Goal: Task Accomplishment & Management: Manage account settings

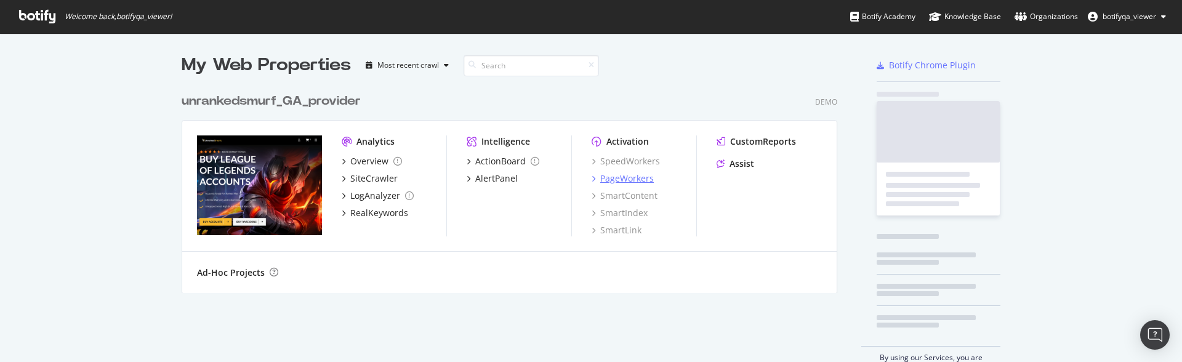
scroll to position [353, 1164]
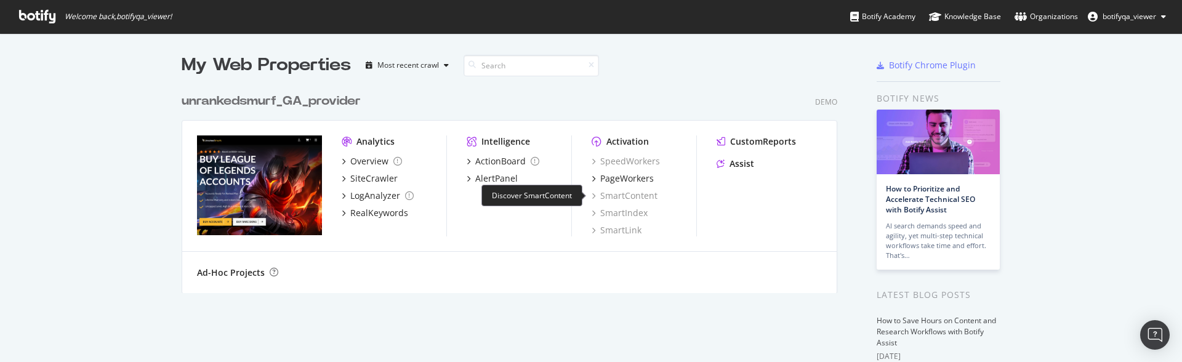
click at [631, 203] on div "SpeedWorkers PageWorkers SmartContent SmartIndex SmartLink" at bounding box center [644, 195] width 105 height 81
click at [632, 197] on div "SmartContent" at bounding box center [625, 196] width 66 height 12
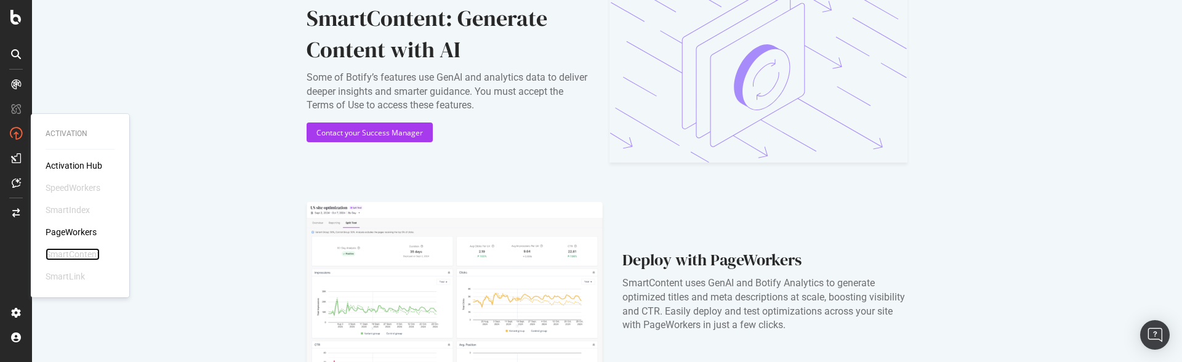
click at [75, 253] on div "SmartContent" at bounding box center [73, 254] width 54 height 12
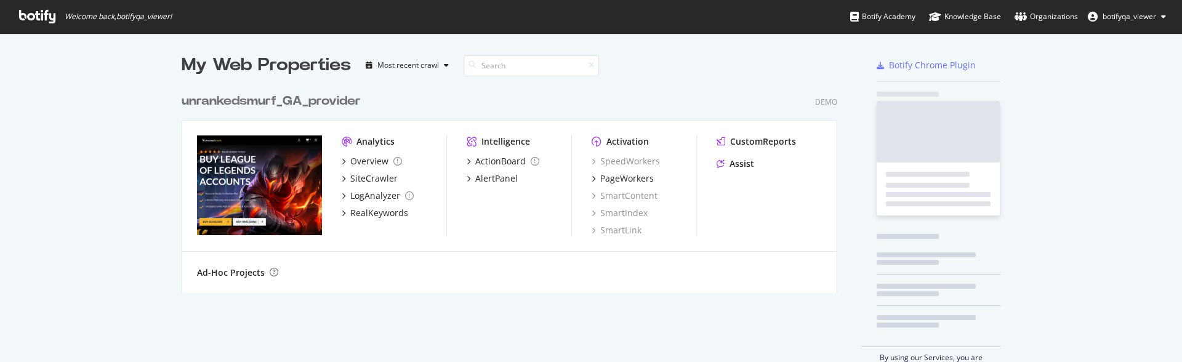
scroll to position [353, 1164]
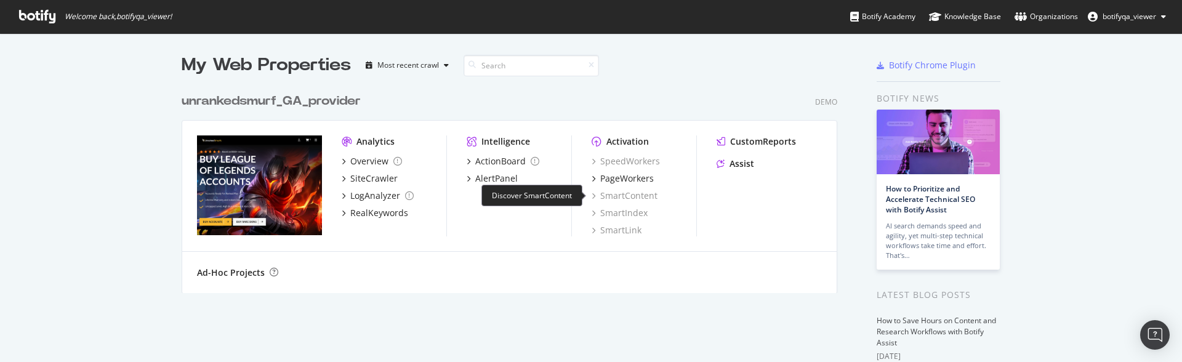
click at [630, 198] on div "SmartContent" at bounding box center [625, 196] width 66 height 12
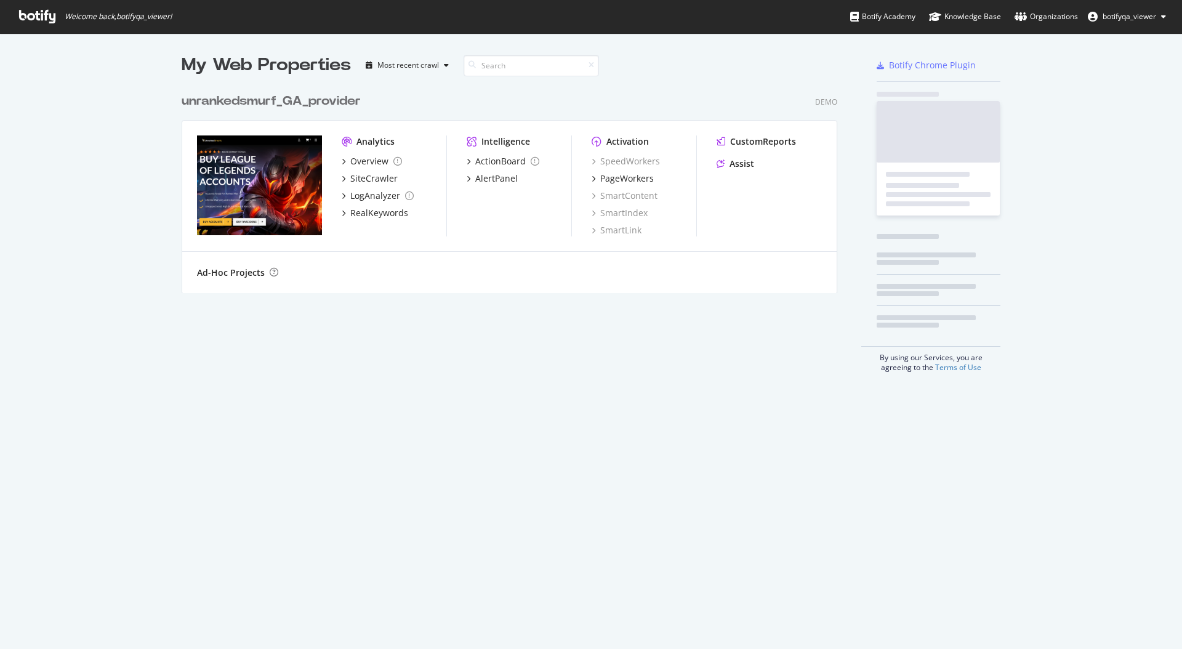
scroll to position [640, 1164]
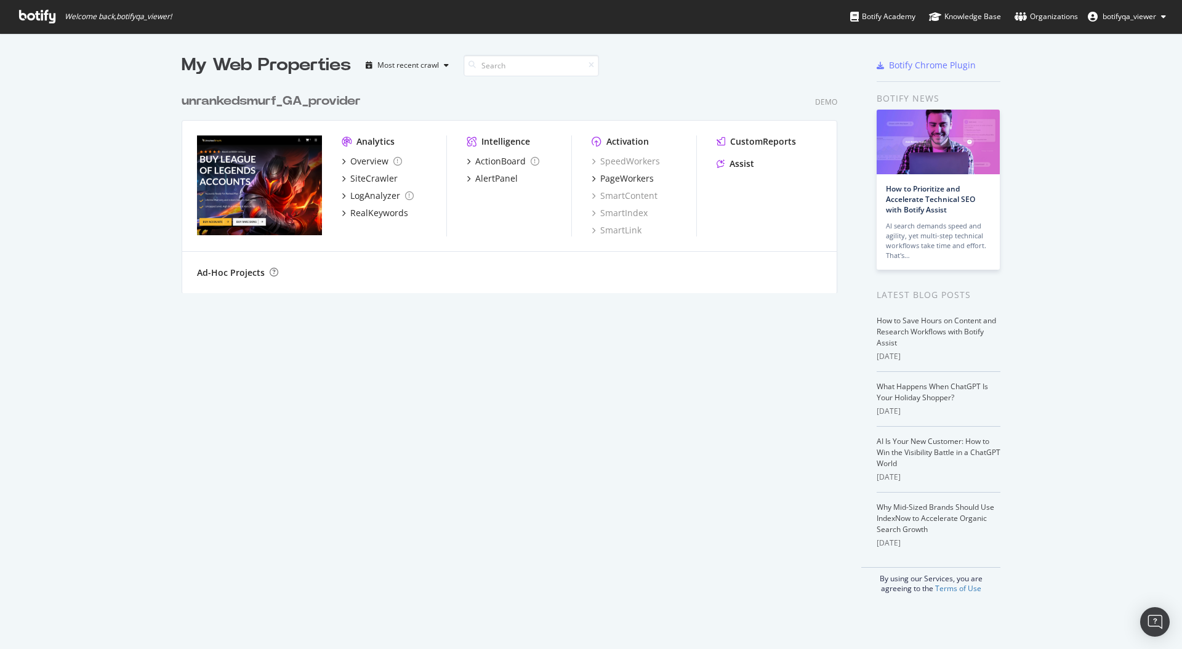
click at [1116, 13] on span "botifyqa_viewer" at bounding box center [1130, 16] width 54 height 10
click at [1100, 99] on link "Log Out" at bounding box center [1122, 96] width 108 height 18
